Goal: Task Accomplishment & Management: Manage account settings

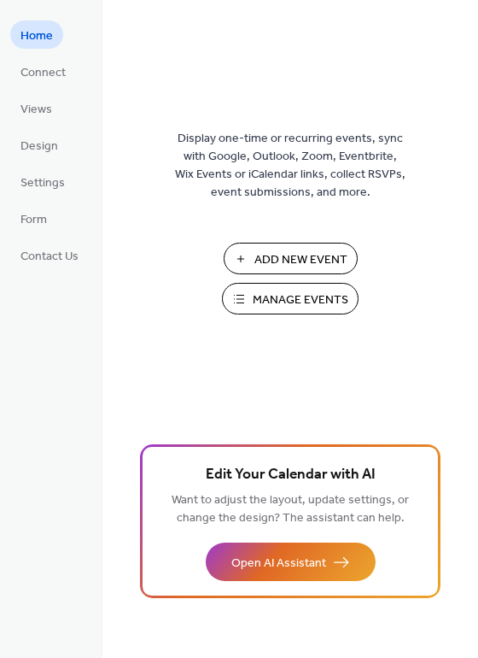
click at [57, 73] on span "Connect" at bounding box center [42, 73] width 45 height 18
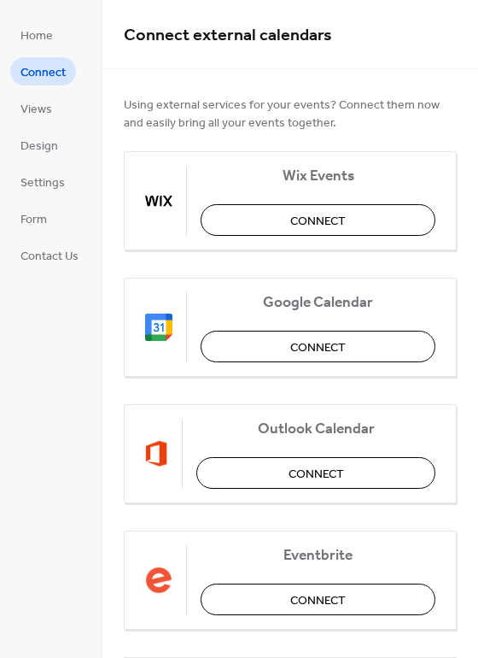
click at [365, 346] on button "Connect" at bounding box center [318, 346] width 235 height 32
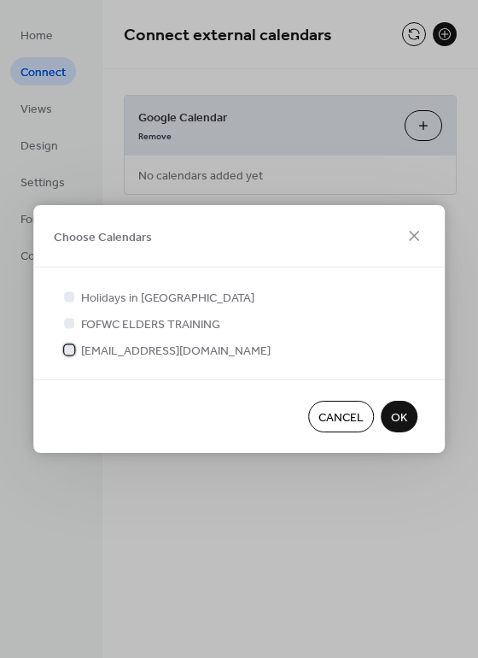
click at [75, 355] on div at bounding box center [69, 349] width 17 height 17
click at [407, 418] on span "OK" at bounding box center [399, 418] width 16 height 18
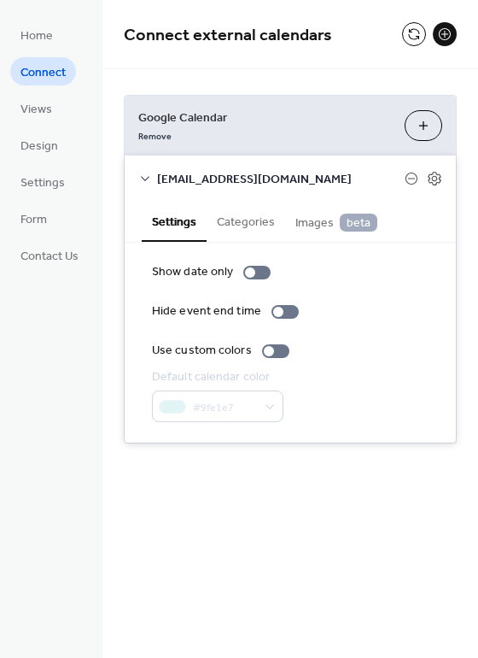
click at [52, 107] on span "Views" at bounding box center [36, 110] width 32 height 18
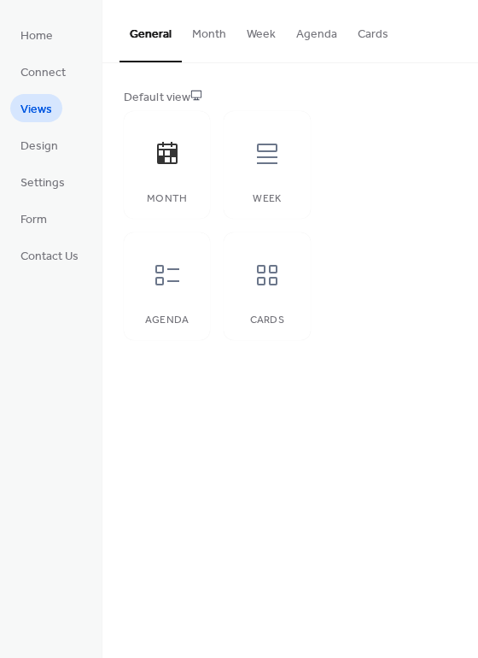
click at [64, 145] on link "Design" at bounding box center [39, 145] width 58 height 28
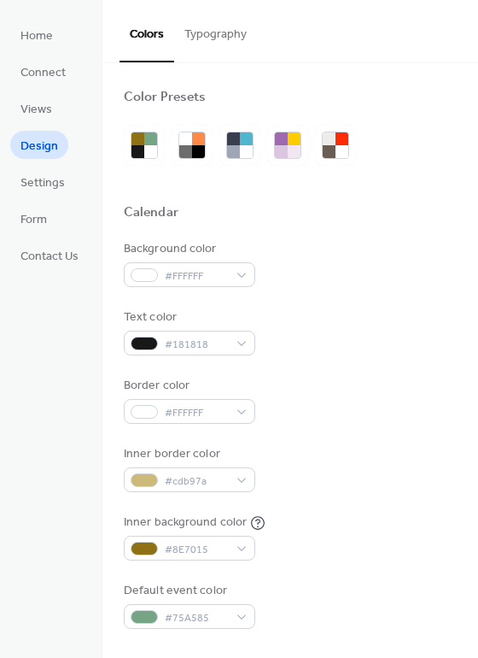
click at [69, 190] on link "Settings" at bounding box center [42, 181] width 65 height 28
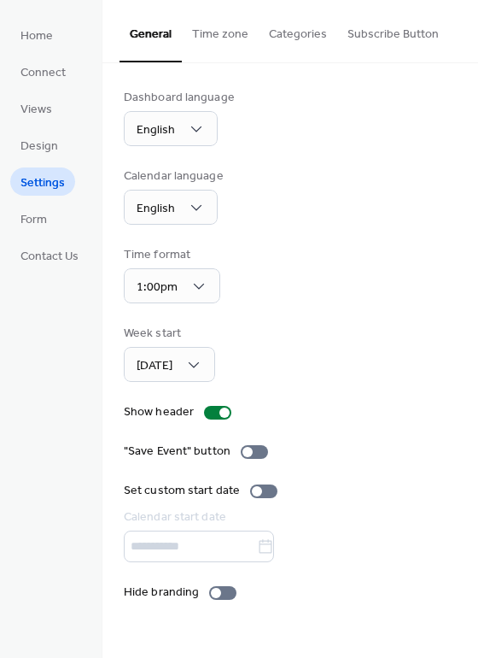
click at [59, 66] on span "Connect" at bounding box center [42, 73] width 45 height 18
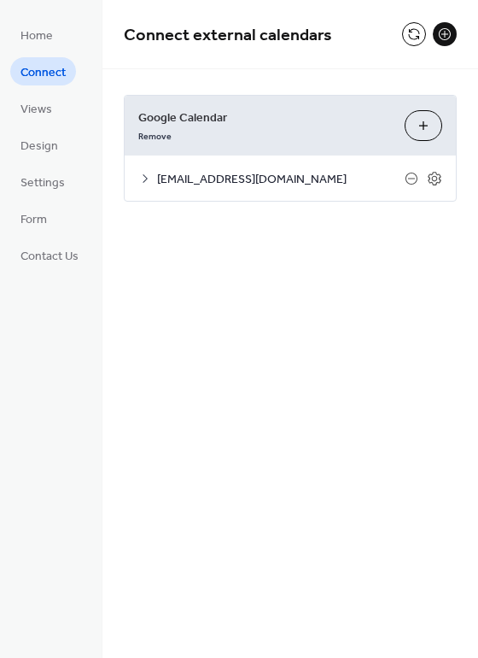
click at [420, 38] on button at bounding box center [414, 34] width 24 height 24
click at [428, 126] on button "Choose Calendars" at bounding box center [424, 125] width 38 height 31
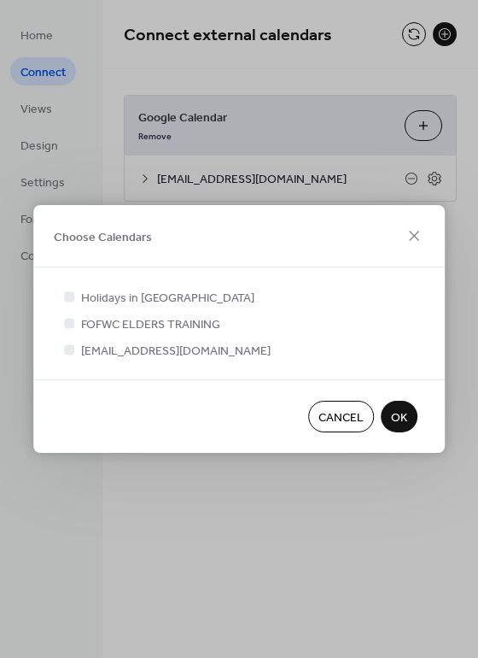
click at [411, 407] on button "OK" at bounding box center [399, 416] width 37 height 32
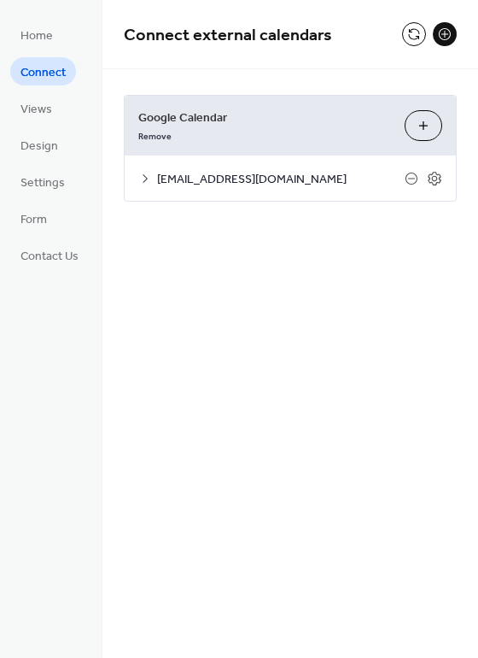
click at [350, 127] on div "Remove" at bounding box center [264, 135] width 253 height 18
click at [390, 172] on span "[EMAIL_ADDRESS][DOMAIN_NAME]" at bounding box center [281, 180] width 248 height 18
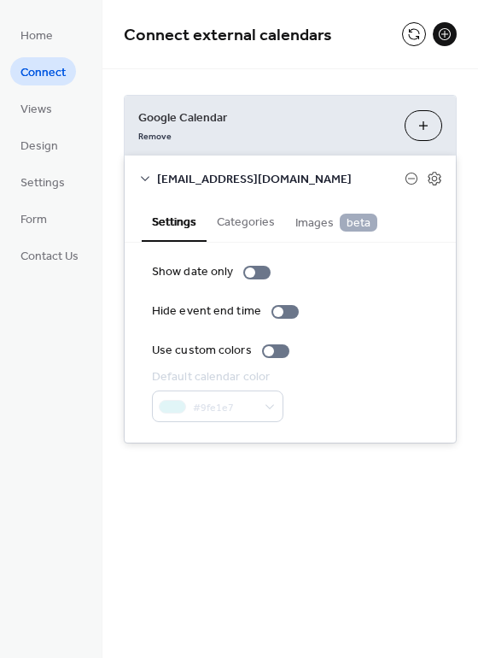
click at [448, 173] on div "[EMAIL_ADDRESS][DOMAIN_NAME]" at bounding box center [290, 177] width 331 height 45
click at [447, 120] on div "Google Calendar Remove Choose Calendars" at bounding box center [290, 126] width 331 height 60
click at [436, 123] on button "Choose Calendars" at bounding box center [424, 125] width 38 height 31
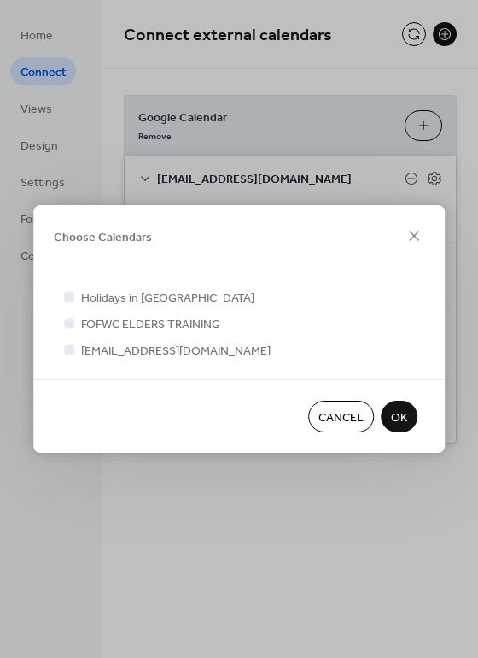
click at [404, 415] on span "OK" at bounding box center [399, 418] width 16 height 18
